Goal: Task Accomplishment & Management: Use online tool/utility

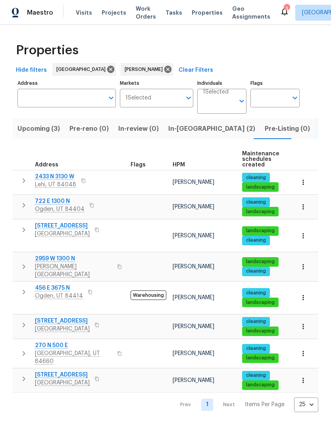
click at [79, 379] on span "[GEOGRAPHIC_DATA]" at bounding box center [62, 383] width 55 height 8
click at [24, 135] on button "Upcoming (3)" at bounding box center [39, 129] width 52 height 21
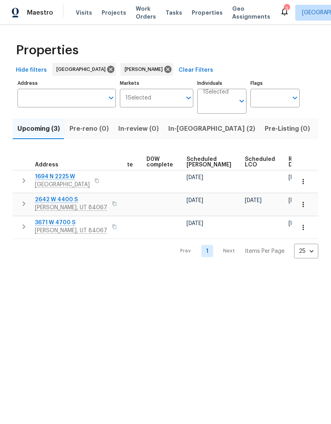
scroll to position [0, 200]
click at [305, 204] on icon "button" at bounding box center [303, 205] width 8 height 8
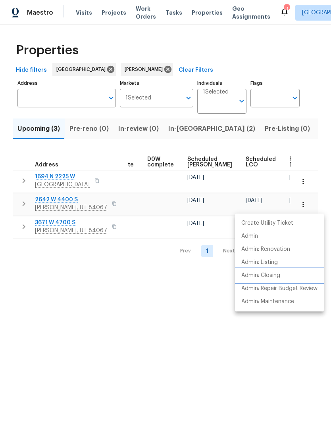
click at [284, 271] on li "Admin: Closing" at bounding box center [279, 275] width 89 height 13
click at [239, 378] on div at bounding box center [165, 212] width 331 height 424
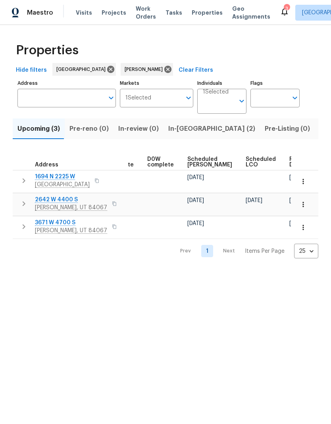
click at [183, 134] on span "In-reno (2)" at bounding box center [211, 128] width 87 height 11
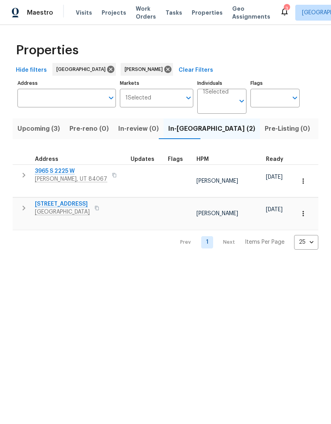
click at [23, 177] on icon "button" at bounding box center [24, 176] width 10 height 10
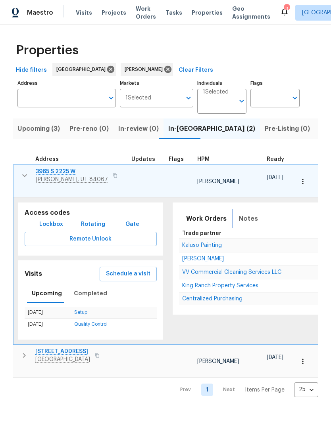
click at [244, 219] on button "Notes" at bounding box center [248, 218] width 29 height 19
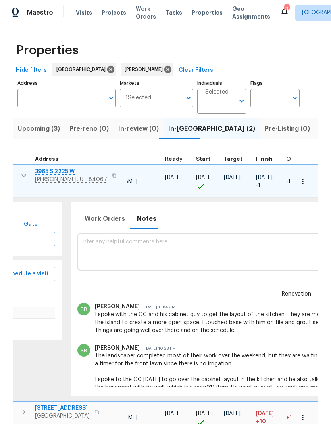
scroll to position [6, 104]
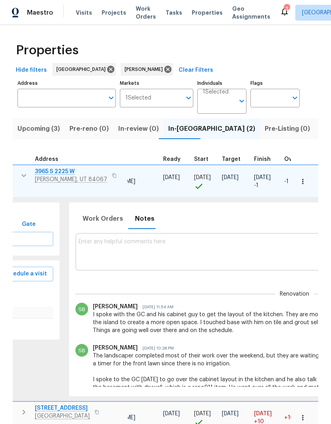
click at [129, 239] on textarea at bounding box center [295, 252] width 432 height 27
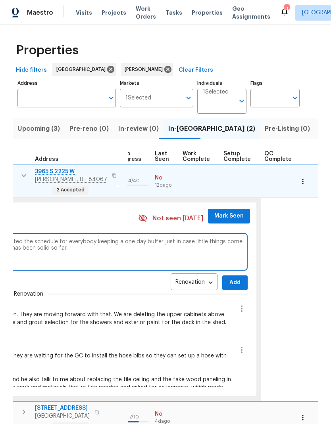
scroll to position [0, 369]
type textarea "GC specified the day he will finish, which was sooner than scheduled. I adjuste…"
click at [225, 211] on span "Mark Seen" at bounding box center [229, 216] width 29 height 10
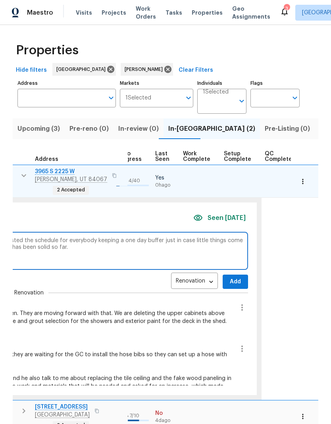
click at [229, 277] on span "Add" at bounding box center [235, 282] width 13 height 10
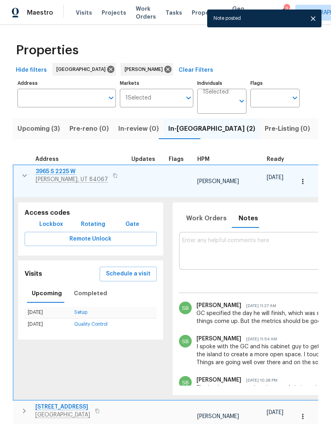
scroll to position [6, 0]
click at [21, 172] on icon "button" at bounding box center [25, 176] width 10 height 10
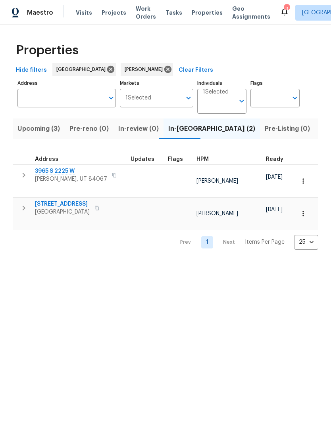
click at [24, 203] on icon "button" at bounding box center [24, 208] width 10 height 10
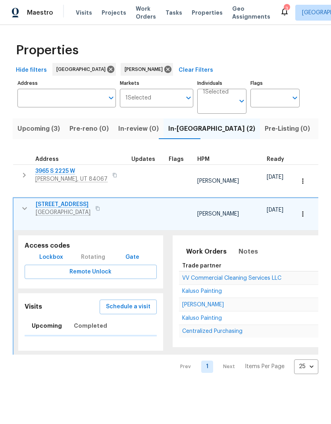
scroll to position [0, 0]
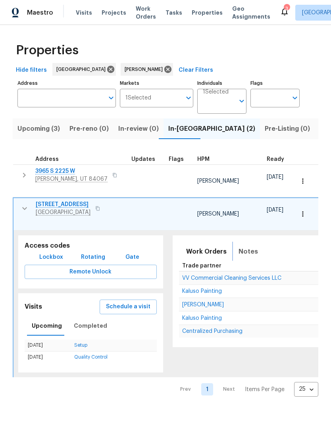
click at [250, 246] on span "Notes" at bounding box center [247, 251] width 19 height 11
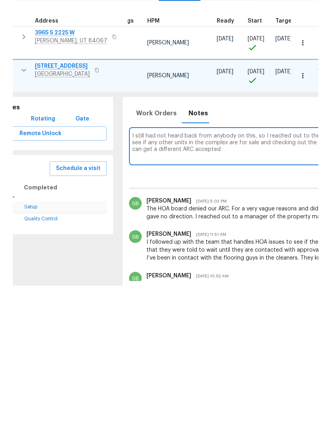
scroll to position [0, 22]
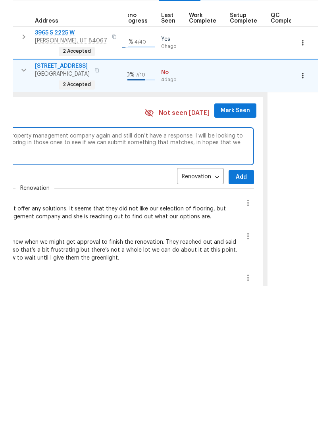
scroll to position [0, 366]
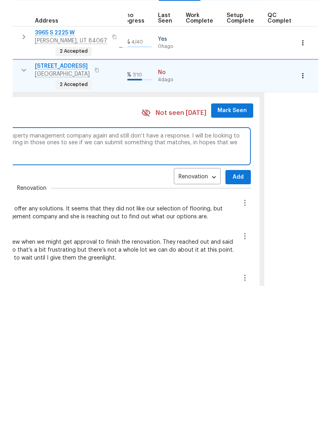
type textarea "I still had not heard back from anybody on this, so I reached out to the proper…"
click at [233, 311] on span "Add" at bounding box center [238, 316] width 13 height 10
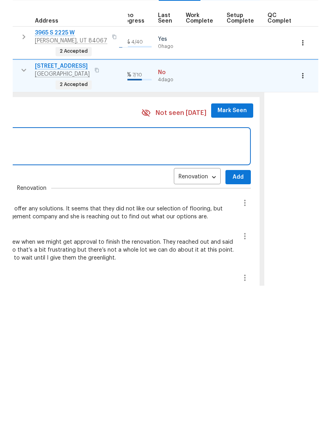
scroll to position [29, 0]
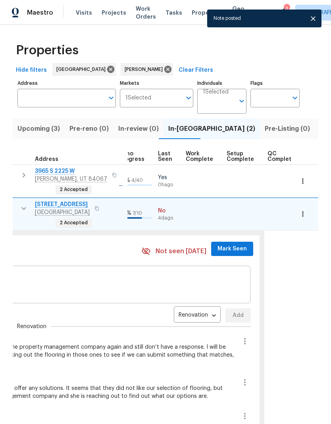
click at [227, 244] on span "Mark Seen" at bounding box center [231, 249] width 29 height 10
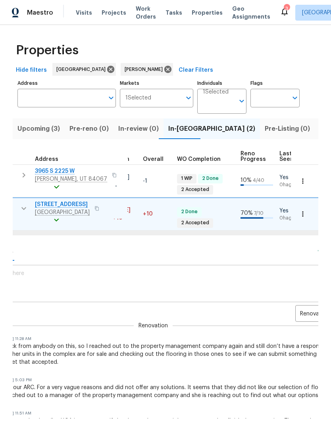
scroll to position [0, 0]
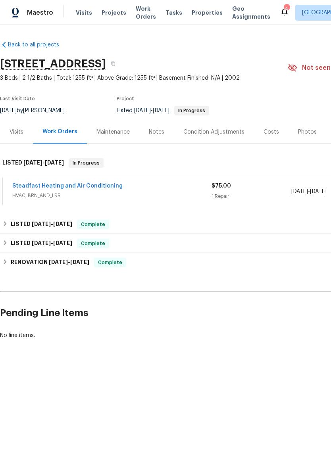
click at [102, 189] on link "Steadfast Heating and Air Conditioning" at bounding box center [67, 186] width 110 height 6
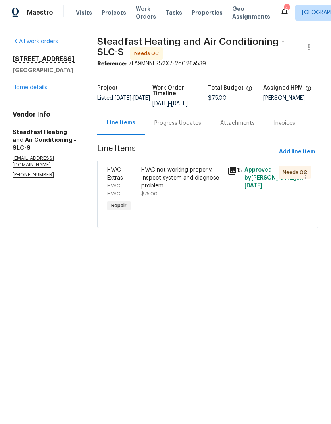
click at [181, 125] on div "Progress Updates" at bounding box center [177, 123] width 47 height 8
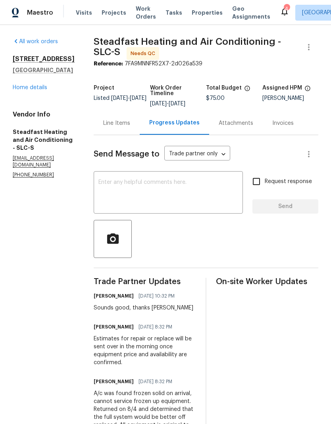
click at [35, 85] on link "Home details" at bounding box center [30, 88] width 35 height 6
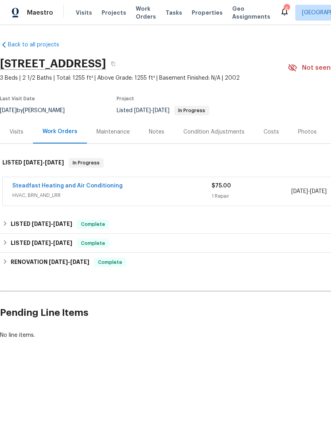
click at [110, 189] on link "Steadfast Heating and Air Conditioning" at bounding box center [67, 186] width 110 height 6
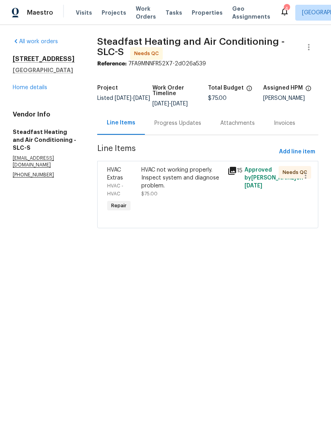
click at [184, 180] on div "HVAC not working properly. Inspect system and diagnose problem." at bounding box center [181, 178] width 81 height 24
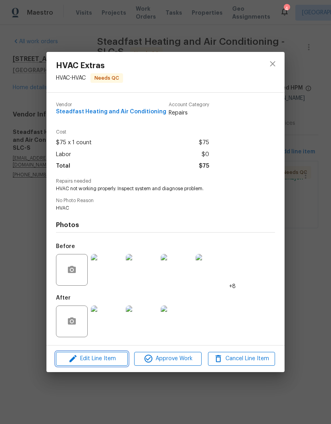
click at [110, 362] on span "Edit Line Item" at bounding box center [91, 359] width 67 height 10
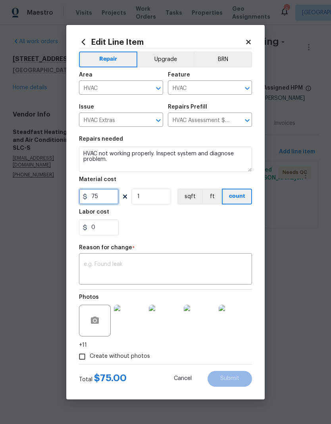
click at [106, 201] on input "75" at bounding box center [99, 197] width 40 height 16
type input "8515.03"
click at [196, 235] on div "0" at bounding box center [165, 228] width 173 height 16
click at [177, 263] on textarea at bounding box center [165, 270] width 163 height 17
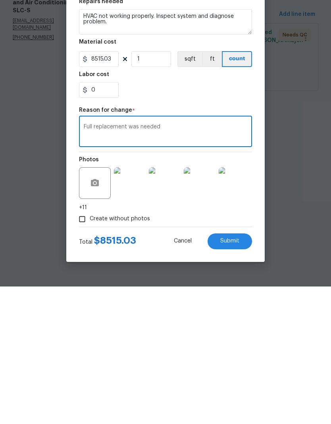
type textarea "Full replacement was needed"
click at [238, 376] on span "Submit" at bounding box center [229, 379] width 19 height 6
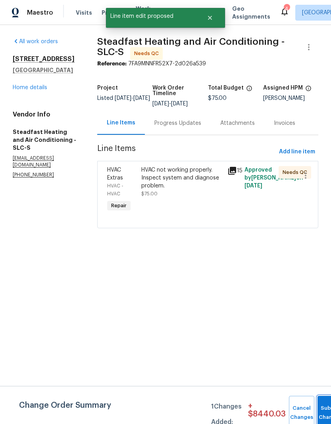
click at [321, 414] on span "Submit Changes" at bounding box center [329, 413] width 17 height 18
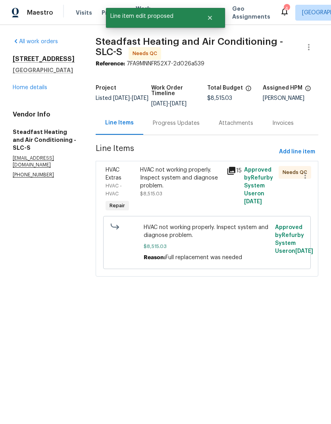
click at [184, 188] on div "HVAC not working properly. Inspect system and diagnose problem." at bounding box center [181, 178] width 82 height 24
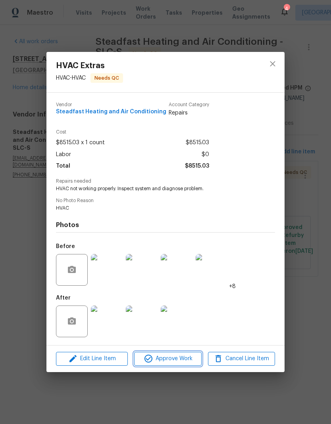
click at [187, 364] on span "Approve Work" at bounding box center [167, 359] width 62 height 10
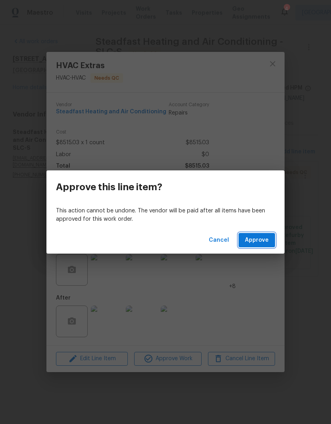
click at [259, 244] on span "Approve" at bounding box center [257, 241] width 24 height 10
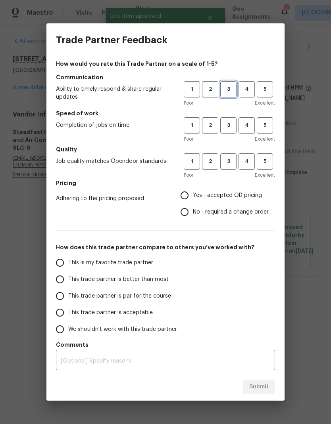
click at [232, 92] on span "3" at bounding box center [228, 89] width 15 height 9
click at [233, 129] on span "3" at bounding box center [228, 125] width 15 height 9
click at [231, 163] on span "3" at bounding box center [228, 161] width 15 height 9
click at [189, 200] on input "Yes - accepted OD pricing" at bounding box center [184, 195] width 17 height 17
radio input "true"
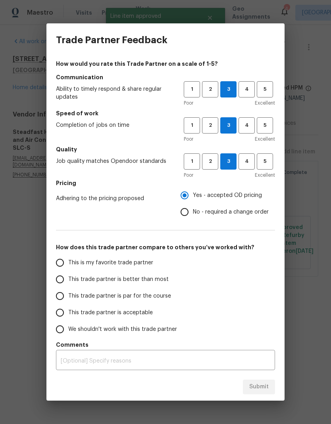
click at [58, 283] on input "This trade partner is better than most" at bounding box center [60, 279] width 17 height 17
click at [271, 389] on button "Submit" at bounding box center [259, 387] width 32 height 15
radio input "true"
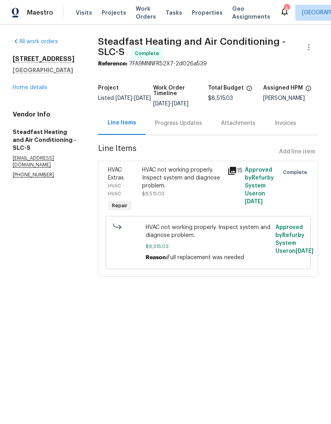
click at [41, 90] on link "Home details" at bounding box center [30, 88] width 35 height 6
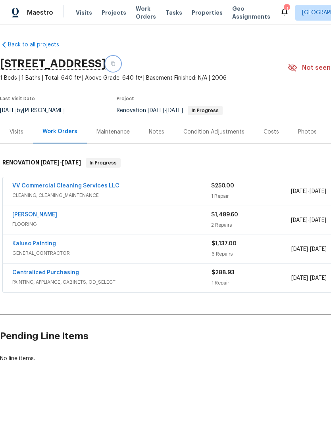
click at [115, 65] on icon "button" at bounding box center [113, 63] width 5 height 5
click at [170, 417] on html "Maestro Visits Projects Work Orders Tasks Properties Geo Assignments 3 Salt Lak…" at bounding box center [165, 208] width 331 height 417
